Goal: Information Seeking & Learning: Learn about a topic

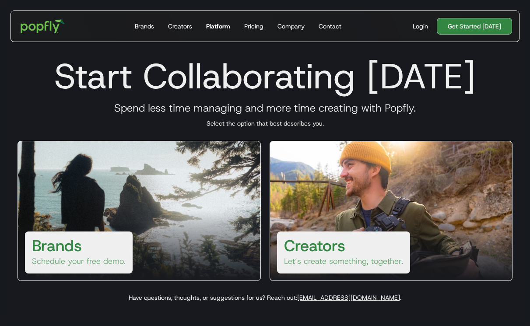
click at [224, 22] on div "Platform" at bounding box center [218, 26] width 24 height 9
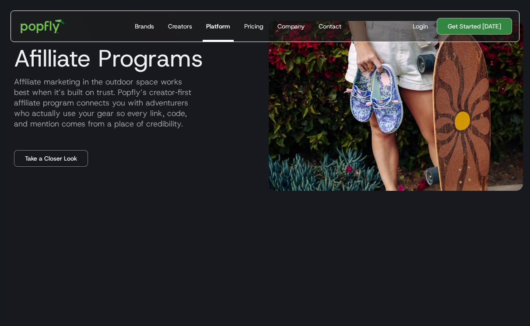
scroll to position [951, 0]
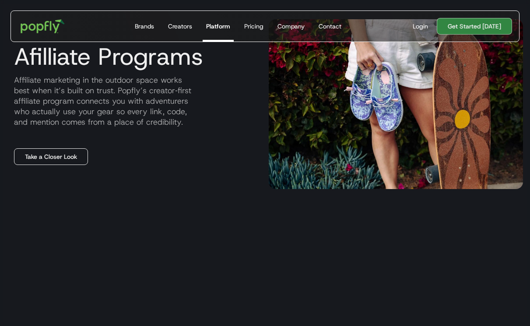
click at [50, 163] on link "Take a Closer Look" at bounding box center [51, 156] width 74 height 17
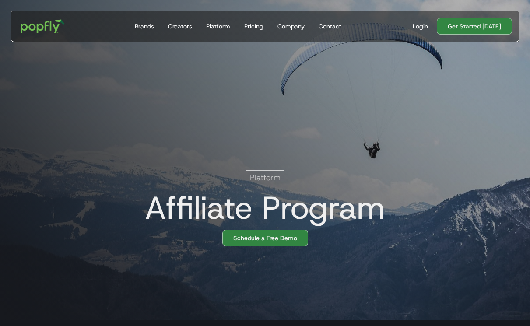
scroll to position [0, 18]
click at [218, 134] on div "Platform Affiliate Program Schedule a Free Demo" at bounding box center [265, 131] width 530 height 274
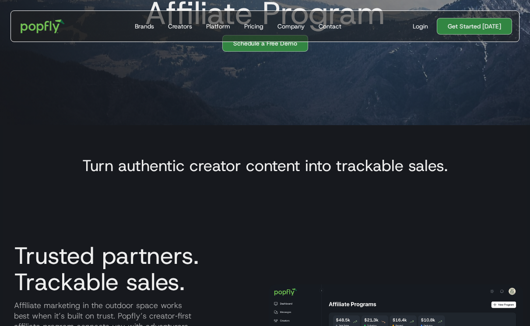
scroll to position [0, 0]
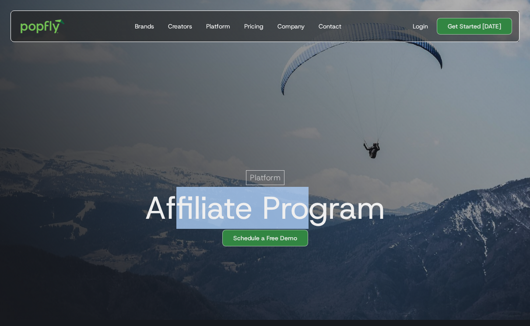
drag, startPoint x: 176, startPoint y: 194, endPoint x: 310, endPoint y: 206, distance: 135.0
click at [310, 206] on h1 "Affiliate Program" at bounding box center [261, 207] width 247 height 35
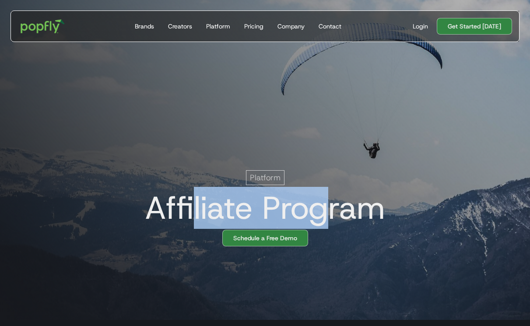
drag, startPoint x: 191, startPoint y: 204, endPoint x: 322, endPoint y: 214, distance: 131.3
click at [323, 215] on h1 "Affiliate Program" at bounding box center [261, 207] width 247 height 35
click at [322, 214] on h1 "Affiliate Program" at bounding box center [261, 207] width 247 height 35
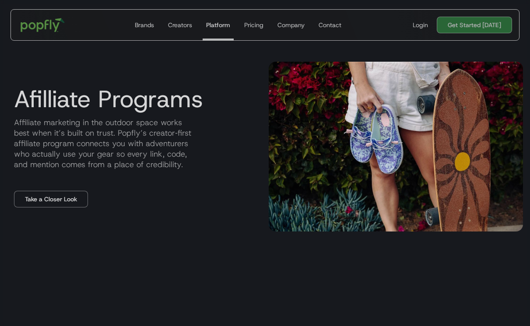
scroll to position [919, 0]
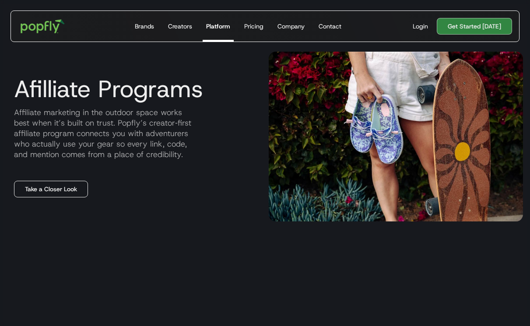
click at [57, 187] on link "Take a Closer Look" at bounding box center [51, 189] width 74 height 17
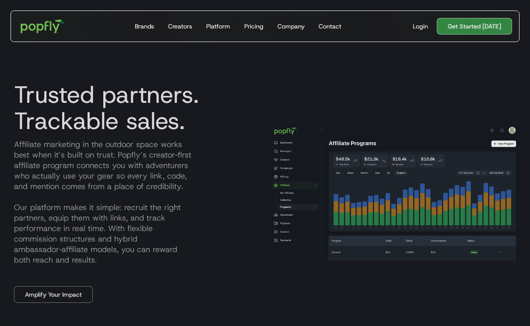
scroll to position [376, 0]
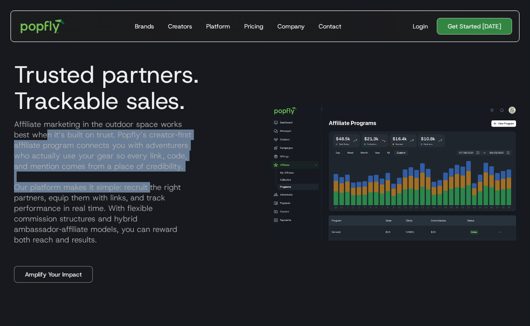
drag, startPoint x: 47, startPoint y: 131, endPoint x: 147, endPoint y: 184, distance: 112.4
click at [147, 184] on p "Affiliate marketing in the outdoor space works best when it’s built on trust. P…" at bounding box center [134, 182] width 255 height 126
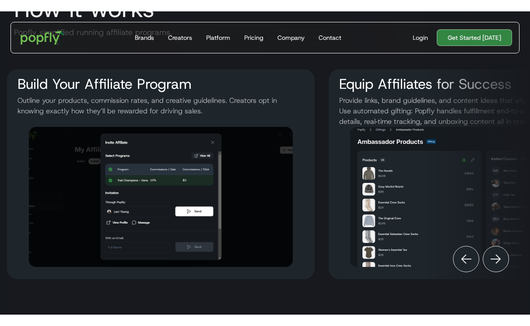
scroll to position [1046, 0]
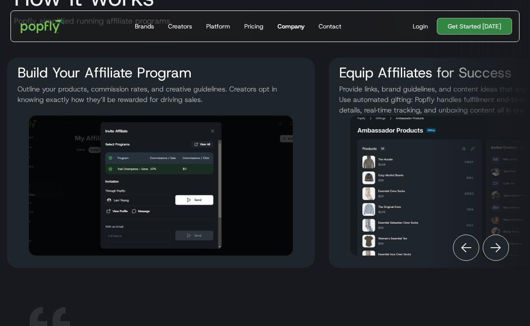
click at [288, 31] on link "Company" at bounding box center [291, 26] width 34 height 31
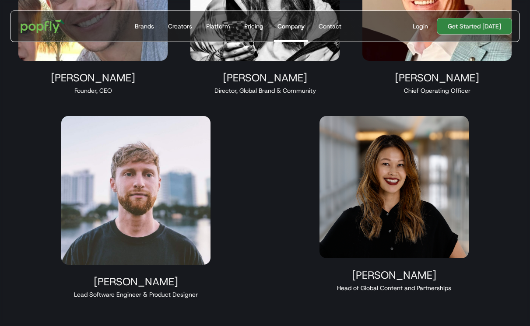
scroll to position [633, 0]
